Goal: Find specific page/section: Find specific page/section

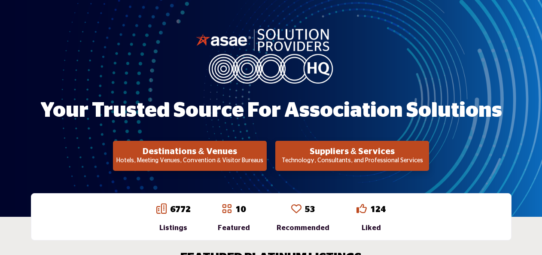
scroll to position [86, 0]
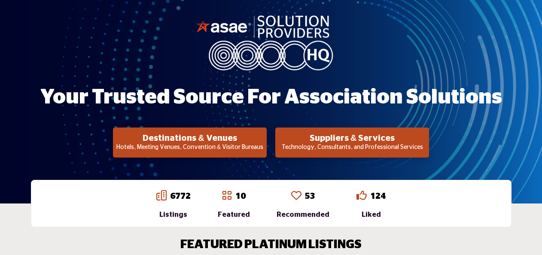
click at [264, 147] on p "Technology, Consultants, and Professional Services" at bounding box center [190, 148] width 149 height 9
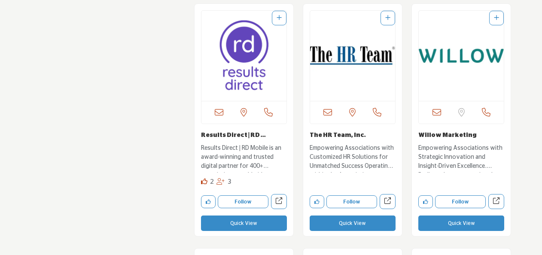
scroll to position [1289, 0]
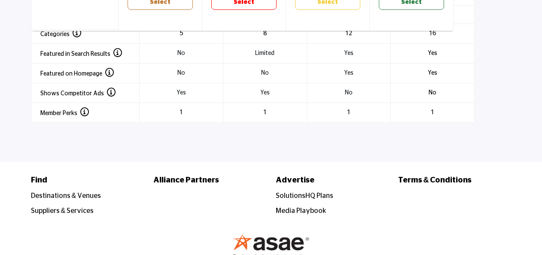
scroll to position [1332, 0]
